Goal: Use online tool/utility: Utilize a website feature to perform a specific function

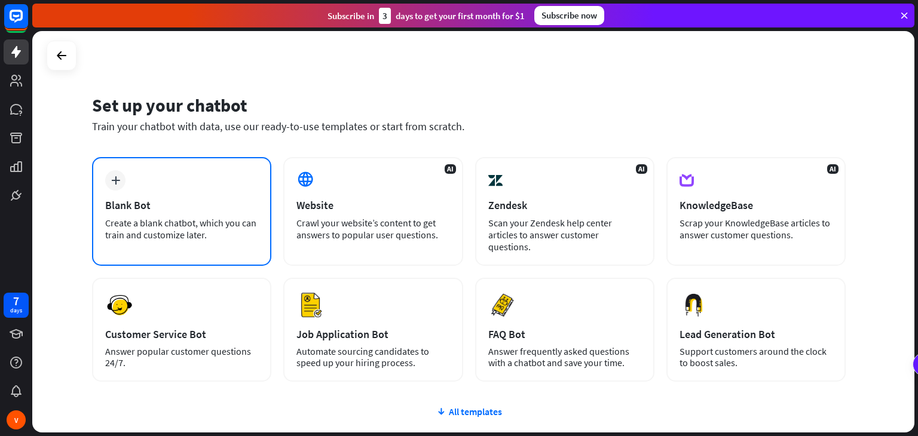
click at [210, 224] on div "Create a blank chatbot, which you can train and customize later." at bounding box center [181, 229] width 153 height 24
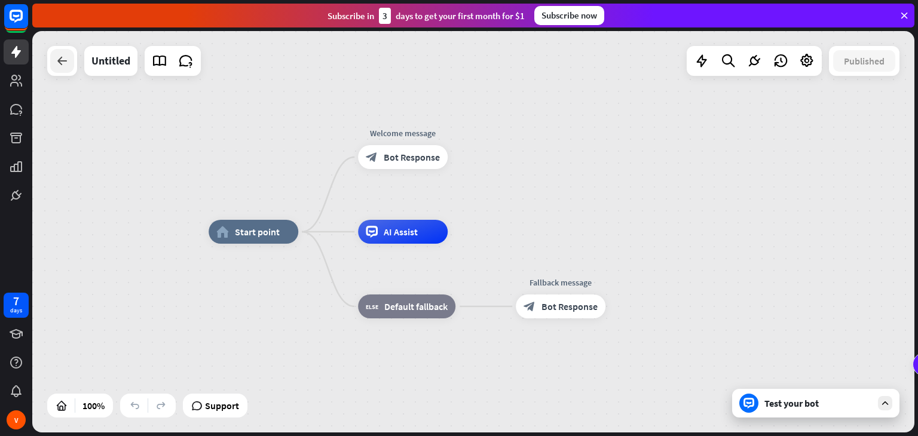
click at [63, 65] on icon at bounding box center [62, 61] width 14 height 14
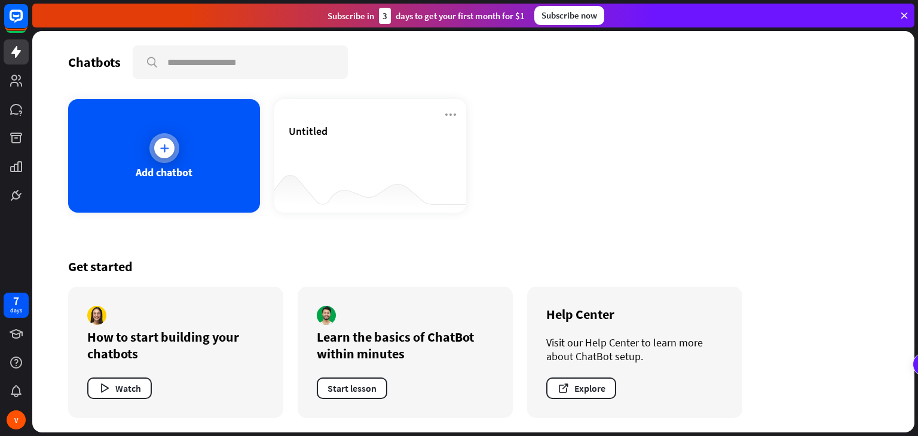
click at [161, 153] on icon at bounding box center [164, 148] width 12 height 12
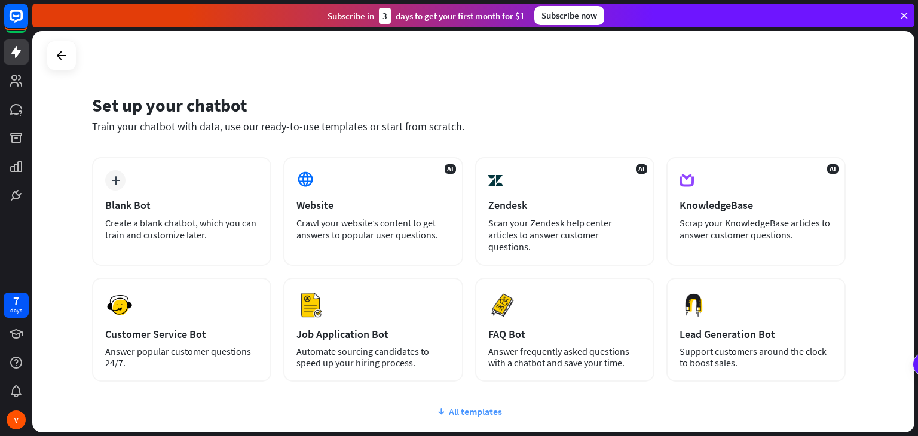
click at [453, 406] on div "All templates" at bounding box center [469, 412] width 754 height 12
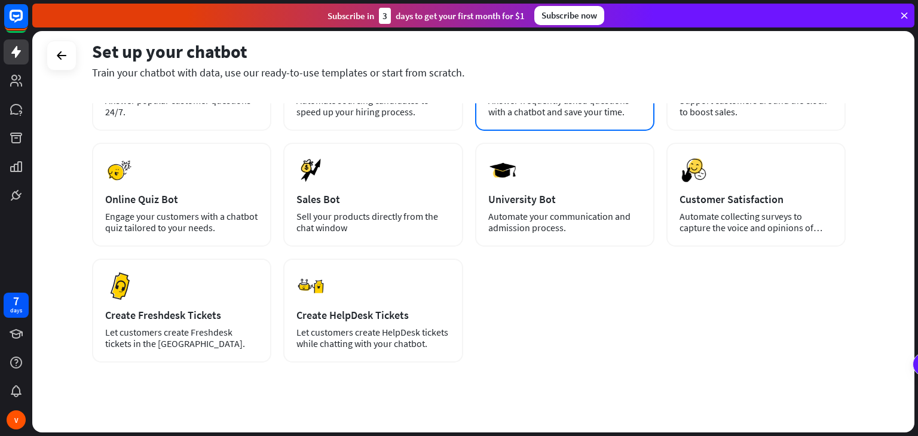
scroll to position [250, 0]
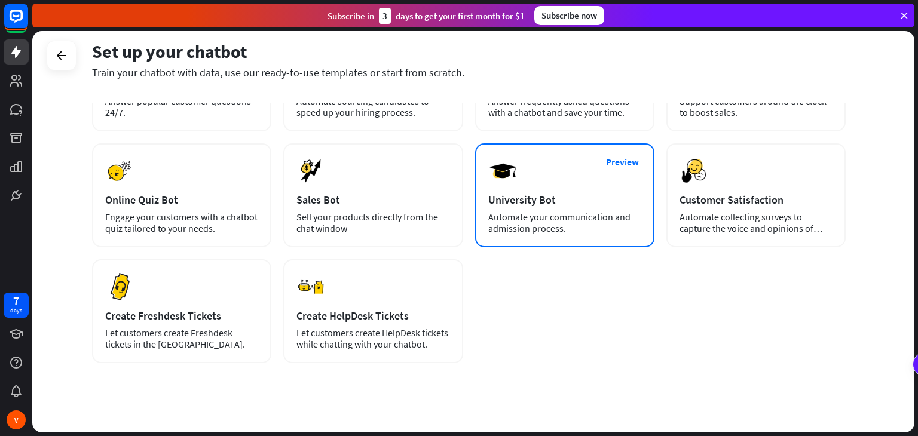
click at [559, 225] on div "Preview University Bot Automate your communication and admission process." at bounding box center [564, 195] width 179 height 104
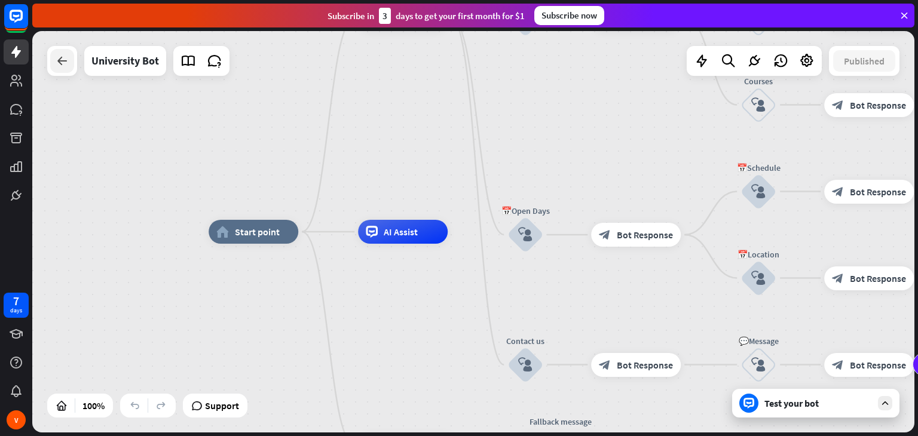
click at [57, 62] on icon at bounding box center [62, 61] width 14 height 14
